Goal: Task Accomplishment & Management: Complete application form

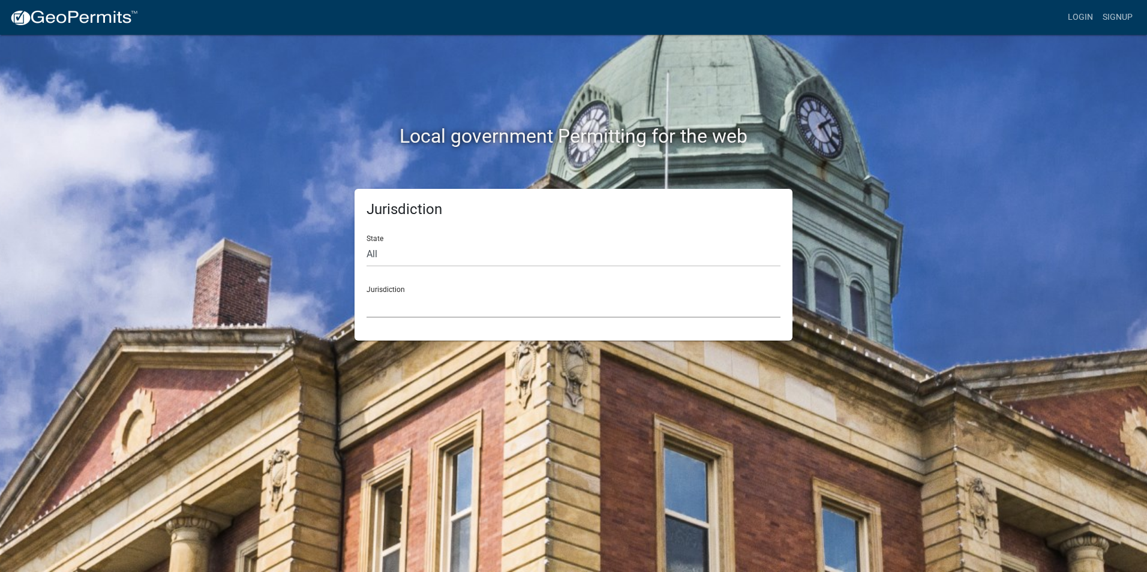
click at [385, 312] on select "[GEOGRAPHIC_DATA], [US_STATE] [GEOGRAPHIC_DATA], [US_STATE][PERSON_NAME][GEOGRA…" at bounding box center [574, 305] width 414 height 25
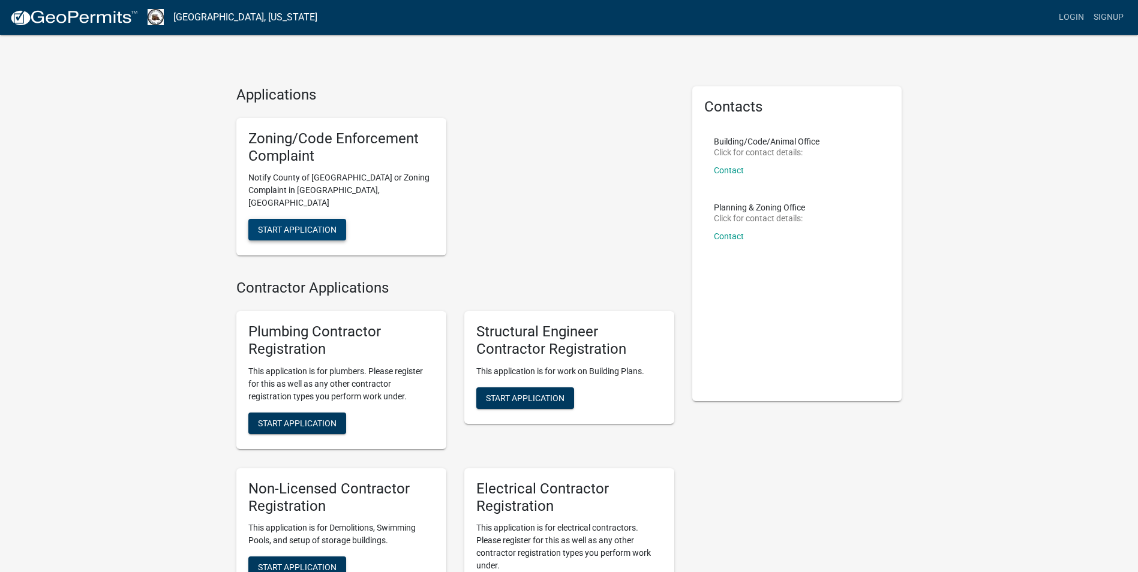
click at [318, 225] on span "Start Application" at bounding box center [297, 230] width 79 height 10
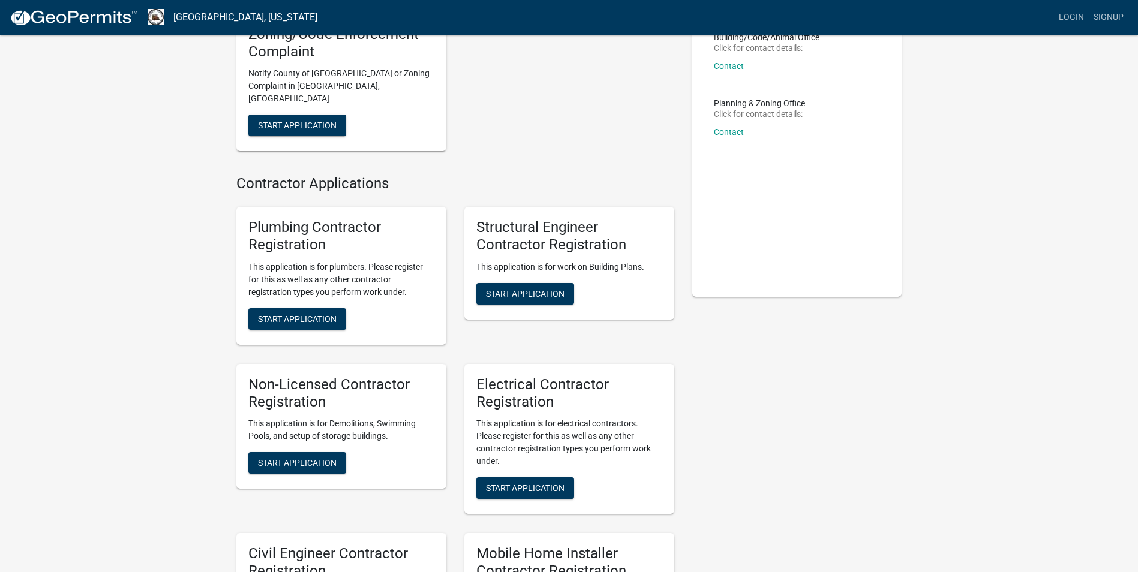
scroll to position [120, 0]
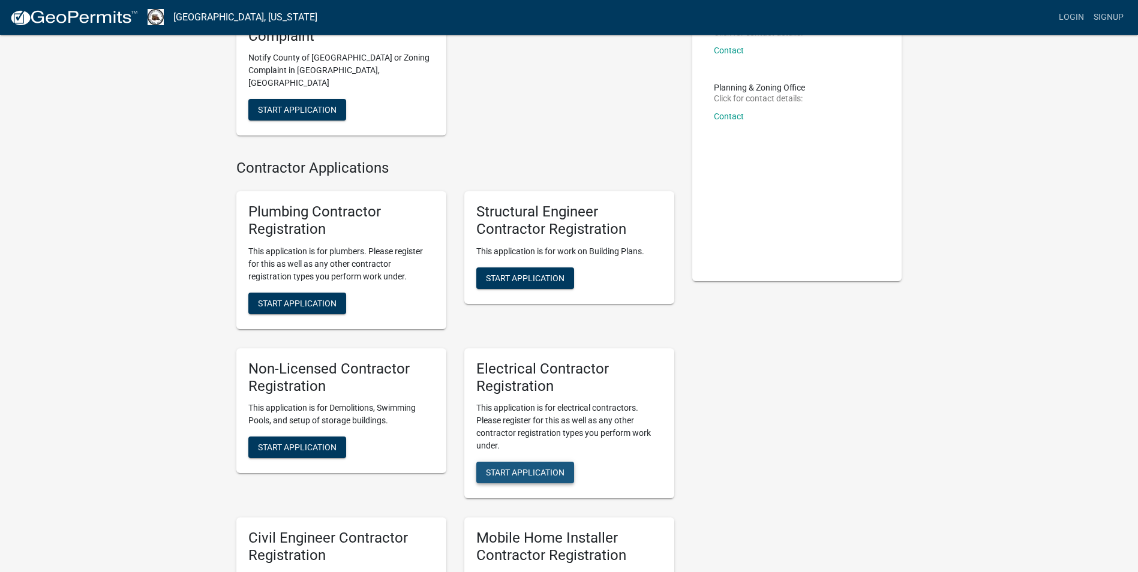
click at [515, 468] on span "Start Application" at bounding box center [525, 473] width 79 height 10
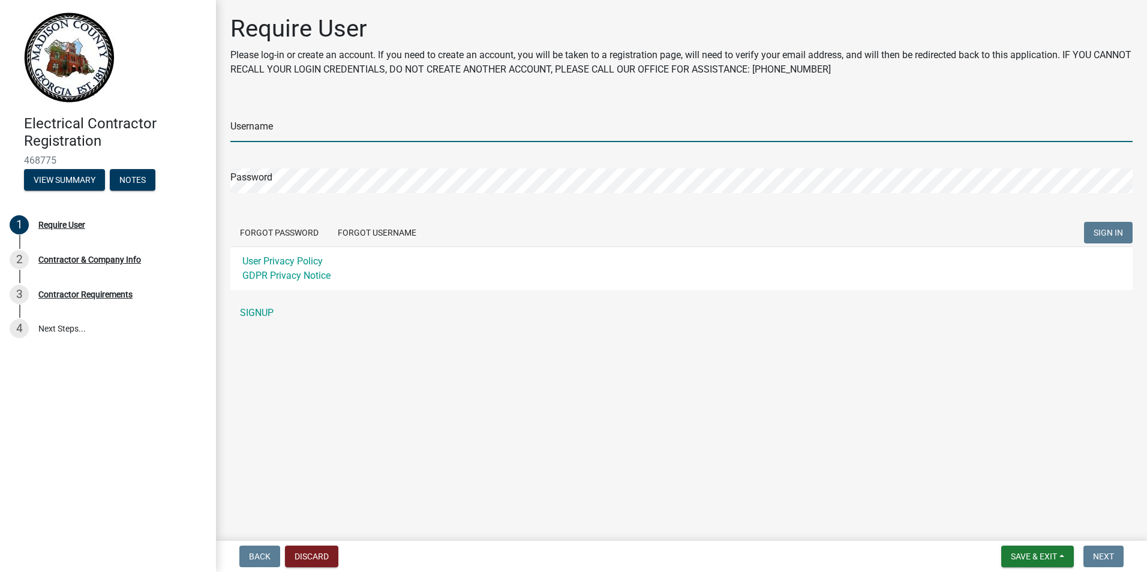
click at [271, 132] on input "Username" at bounding box center [681, 130] width 902 height 25
